Goal: Information Seeking & Learning: Learn about a topic

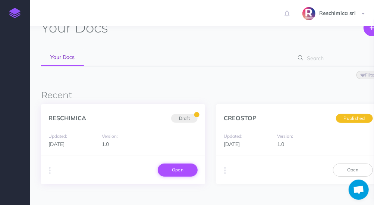
scroll to position [28, 0]
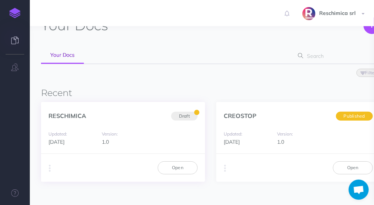
click at [171, 175] on div "Duplicate Export PDF Beta Markdown Beta Advanced Archive Open" at bounding box center [123, 167] width 164 height 28
click at [171, 173] on link "Open" at bounding box center [178, 167] width 40 height 13
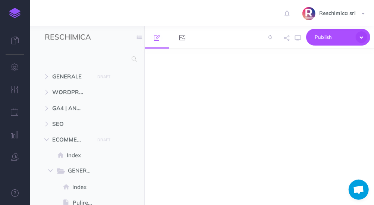
select select "null"
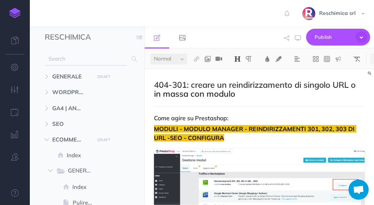
click at [122, 60] on input "text" at bounding box center [86, 58] width 82 height 13
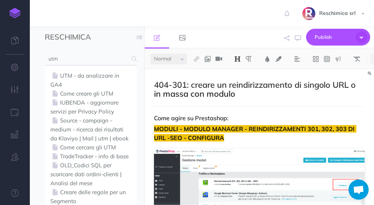
type input "utm"
click at [92, 79] on link "UTM - da analizzare in GA4" at bounding box center [90, 80] width 81 height 18
select select "null"
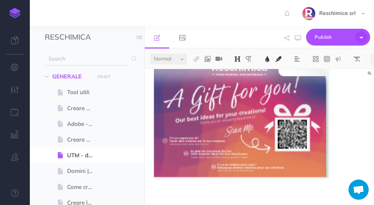
click at [65, 60] on input "text" at bounding box center [86, 58] width 82 height 13
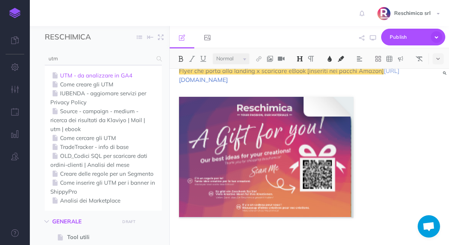
type input "utm"
click at [86, 76] on link "UTM - da analizzare in GA4" at bounding box center [103, 75] width 106 height 9
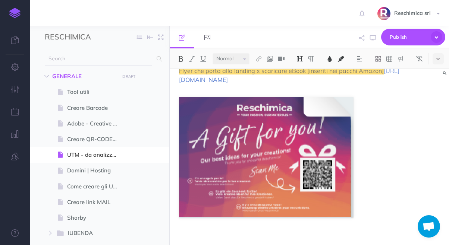
click at [79, 61] on input "text" at bounding box center [98, 58] width 107 height 13
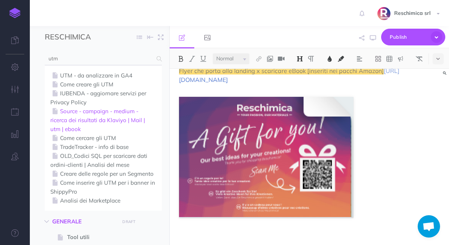
type input "utm"
click at [105, 122] on link "Source - campaign - medium - ricerca dei risultati da Klaviyo | Mail | utm | eb…" at bounding box center [103, 120] width 106 height 27
select select "null"
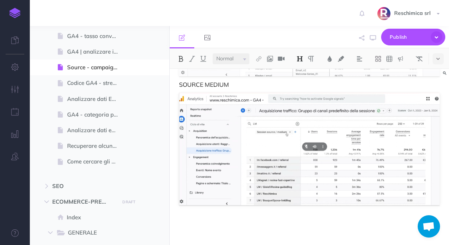
scroll to position [267, 0]
